Goal: Information Seeking & Learning: Compare options

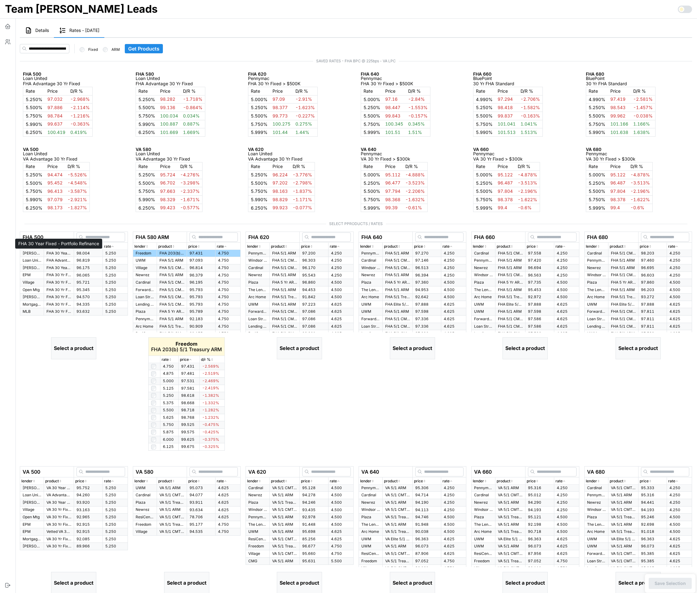
click at [62, 253] on p "FHA 30 Year Fixed - Portfolio Refinance" at bounding box center [58, 253] width 25 height 5
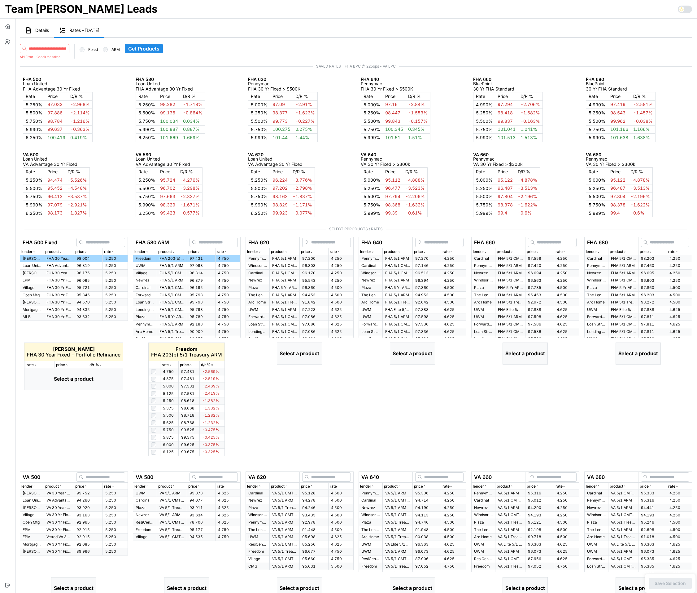
click at [81, 274] on span "96.175" at bounding box center [83, 272] width 13 height 5
click at [57, 48] on input at bounding box center [45, 48] width 50 height 9
paste input
type input "**********"
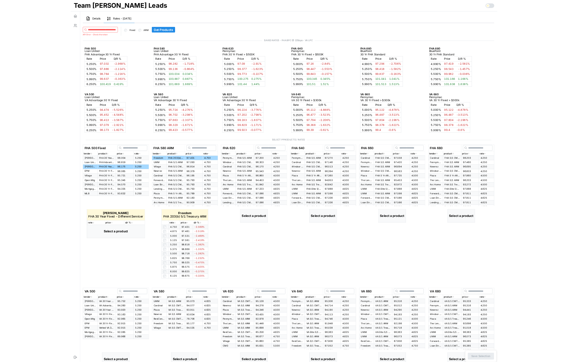
scroll to position [0, 0]
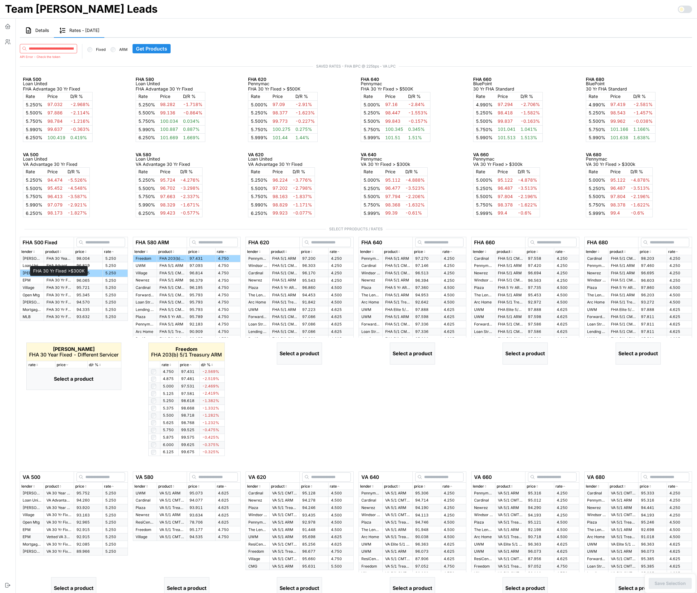
click at [61, 280] on p "FHA 30 Yr Fixed >$300K" at bounding box center [58, 280] width 25 height 5
click at [152, 48] on span "Get Products" at bounding box center [151, 48] width 31 height 9
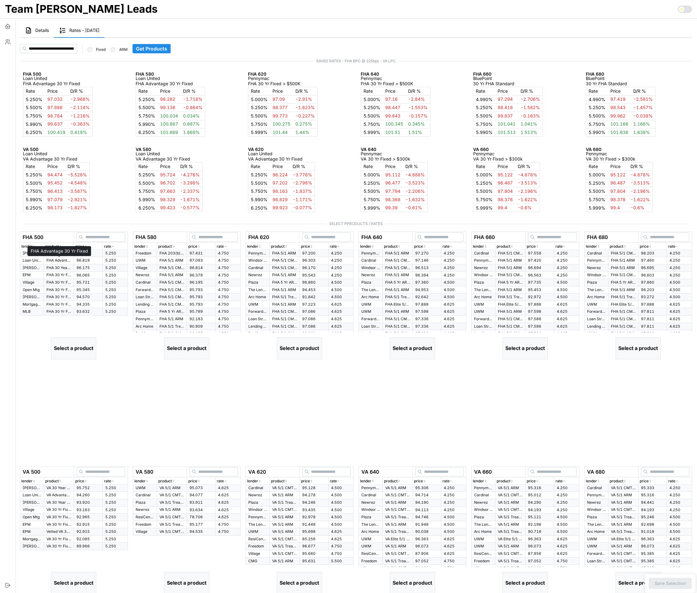
click at [65, 263] on p "FHA Advantage 30 Yr Fixed" at bounding box center [58, 260] width 25 height 5
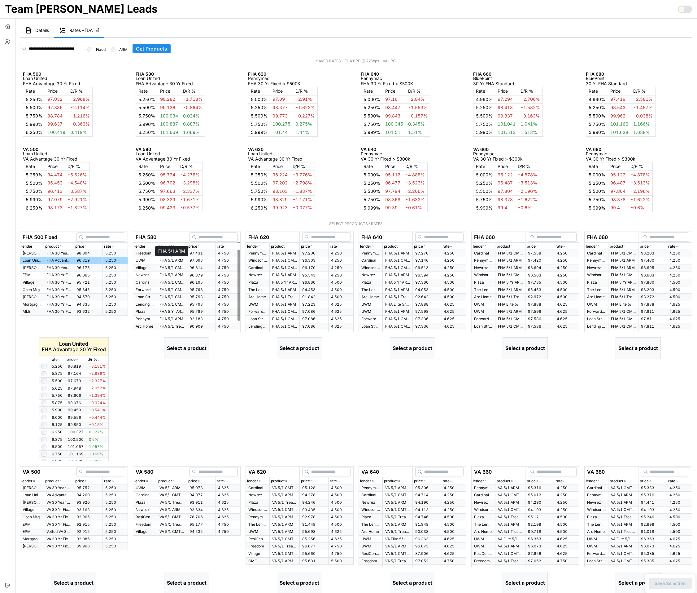
click at [174, 262] on p "FHA 5/1 ARM" at bounding box center [172, 260] width 25 height 5
